Goal: Transaction & Acquisition: Purchase product/service

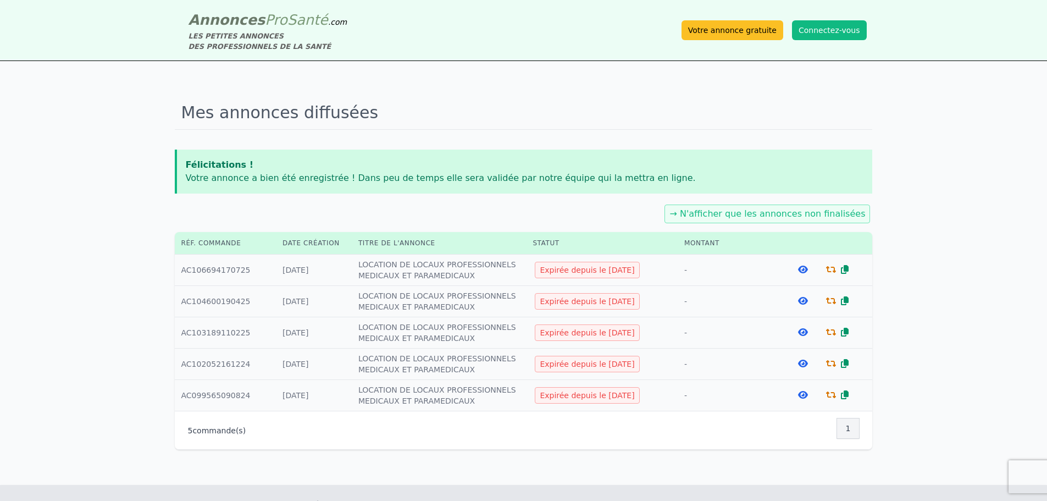
click at [829, 270] on icon at bounding box center [831, 269] width 10 height 9
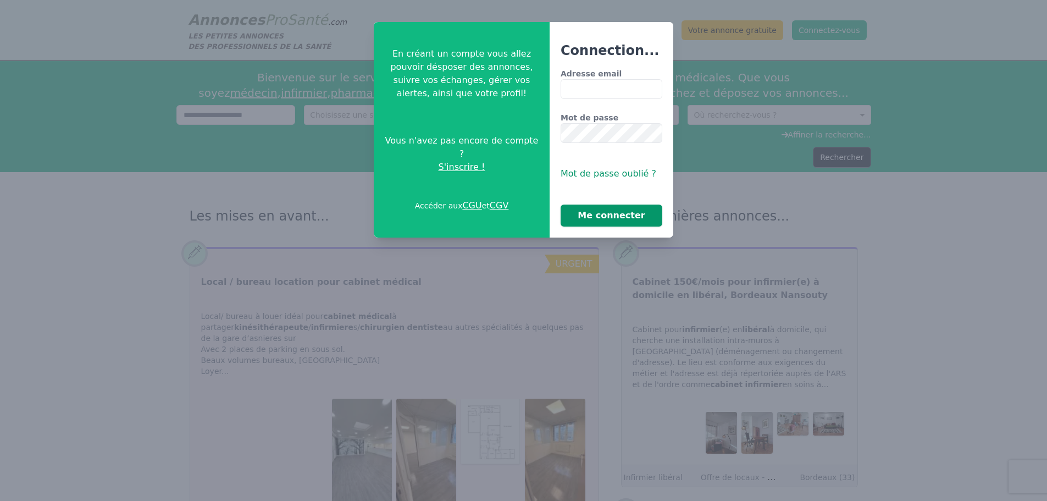
type input "**********"
click at [612, 217] on button "Me connecter" at bounding box center [612, 215] width 102 height 22
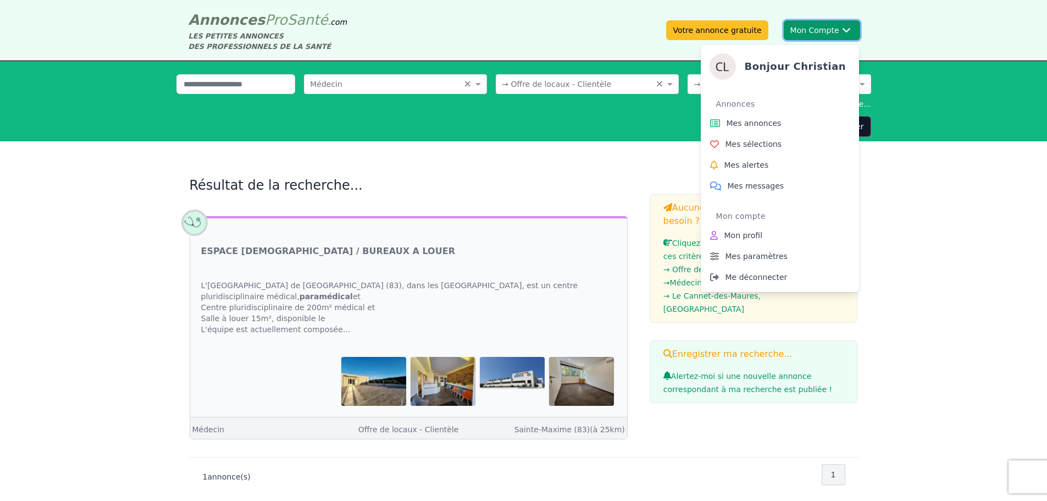
click at [796, 29] on button "Mon Compte Bonjour [DEMOGRAPHIC_DATA] Annonces Mes annonces Mes sélections Mes …" at bounding box center [822, 30] width 76 height 20
click at [754, 125] on span "Mes annonces" at bounding box center [754, 123] width 55 height 11
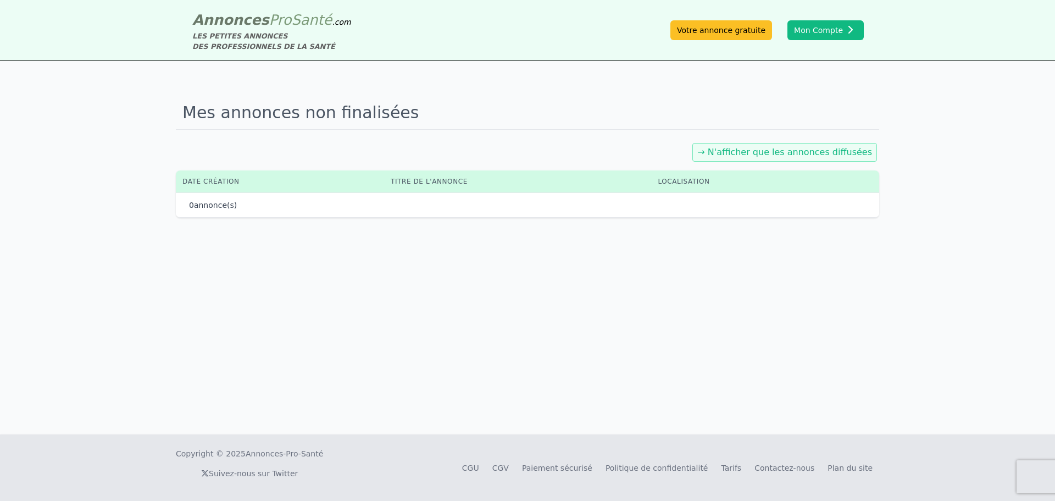
click at [750, 152] on link "→ N'afficher que les annonces diffusées" at bounding box center [785, 152] width 175 height 10
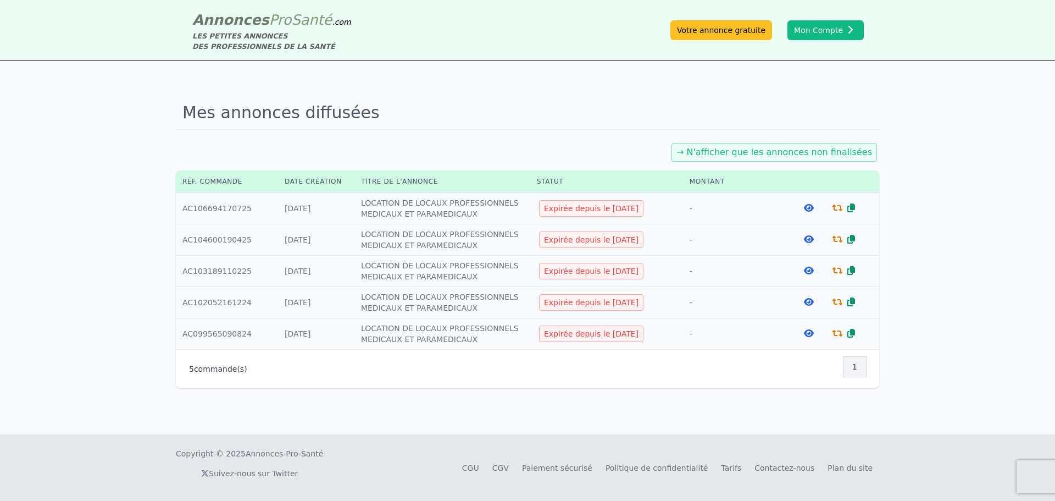
click at [837, 209] on icon at bounding box center [838, 207] width 10 height 9
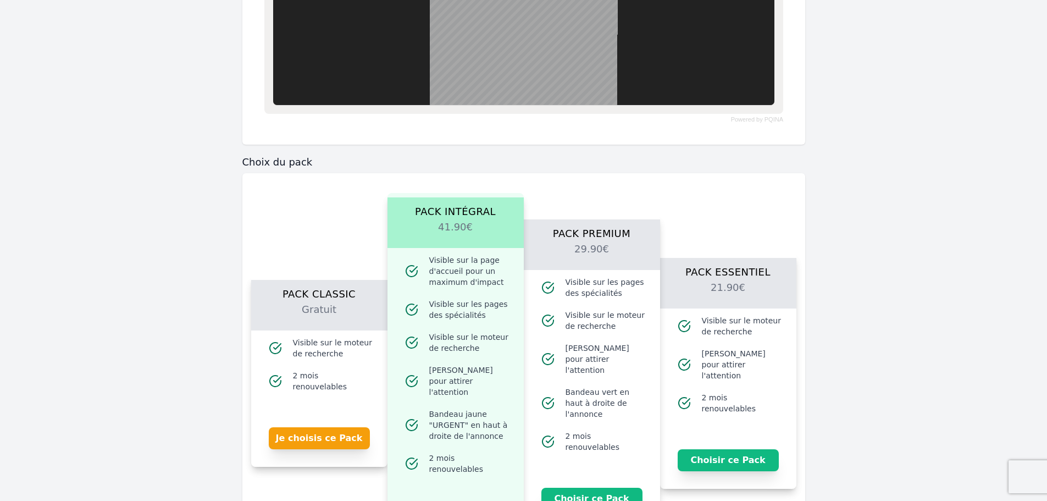
scroll to position [987, 0]
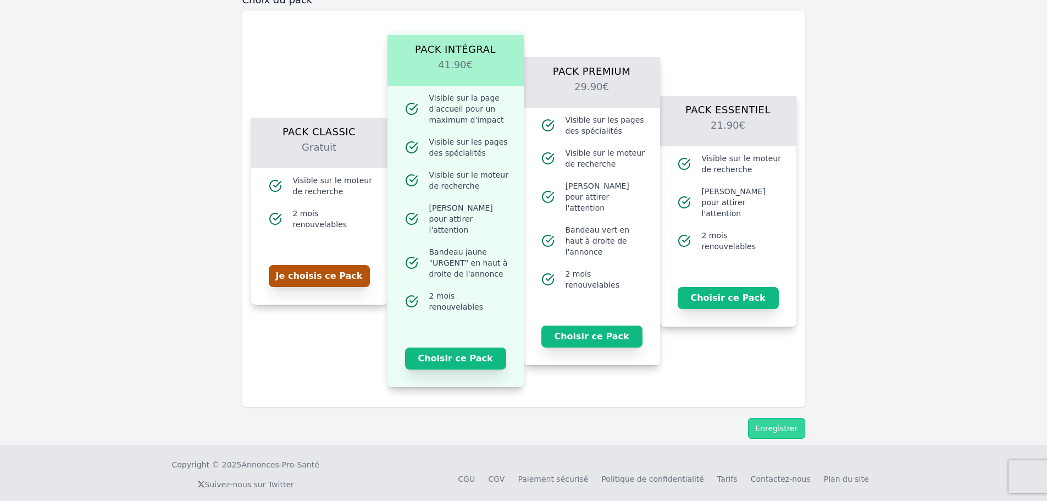
click at [316, 278] on button "Je choisis ce Pack" at bounding box center [319, 276] width 101 height 22
